Goal: Find specific page/section

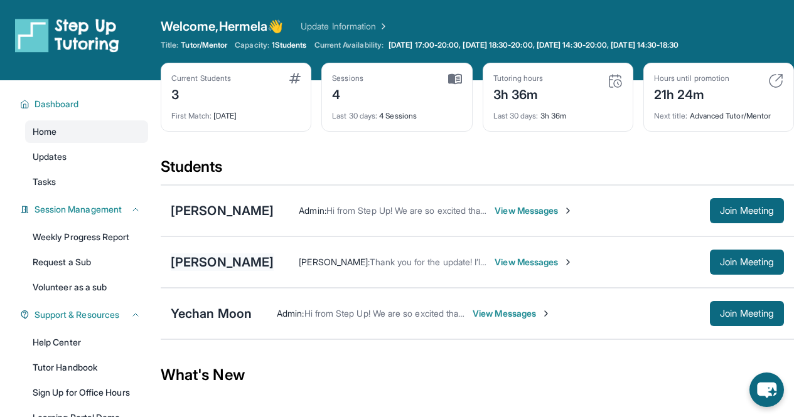
click at [242, 259] on div "[PERSON_NAME]" at bounding box center [222, 263] width 103 height 18
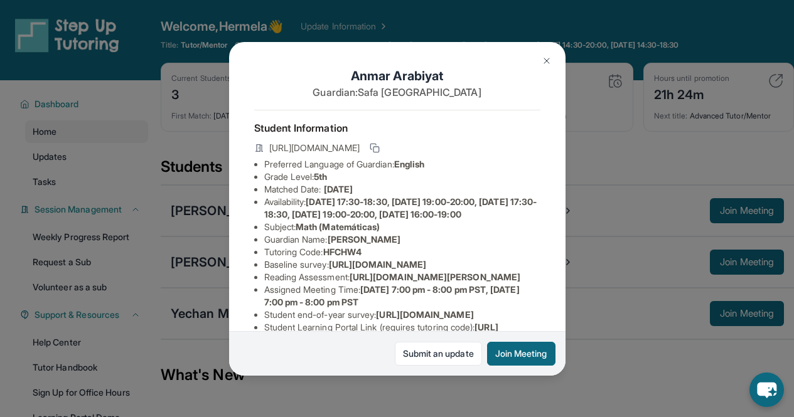
click at [429, 73] on h1 "[PERSON_NAME]" at bounding box center [397, 76] width 286 height 18
drag, startPoint x: 429, startPoint y: 73, endPoint x: 412, endPoint y: 74, distance: 17.0
click at [412, 74] on h1 "[PERSON_NAME]" at bounding box center [397, 76] width 286 height 18
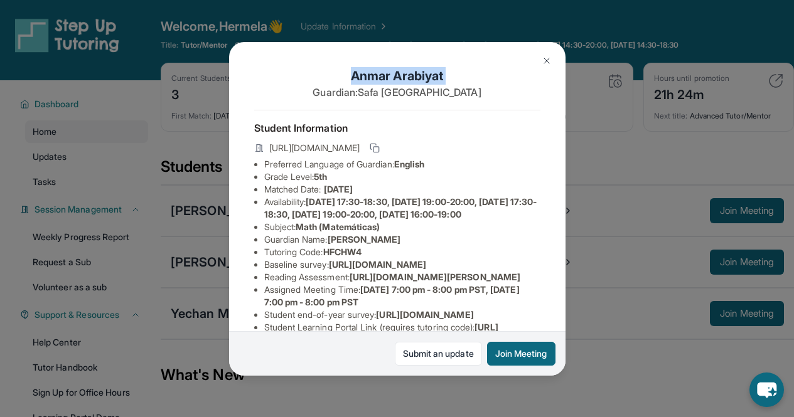
click at [412, 74] on h1 "[PERSON_NAME]" at bounding box center [397, 76] width 286 height 18
click at [424, 77] on h1 "[PERSON_NAME]" at bounding box center [397, 76] width 286 height 18
click at [424, 81] on h1 "[PERSON_NAME]" at bounding box center [397, 76] width 286 height 18
copy h1 "Arabiyat"
